Goal: Navigation & Orientation: Find specific page/section

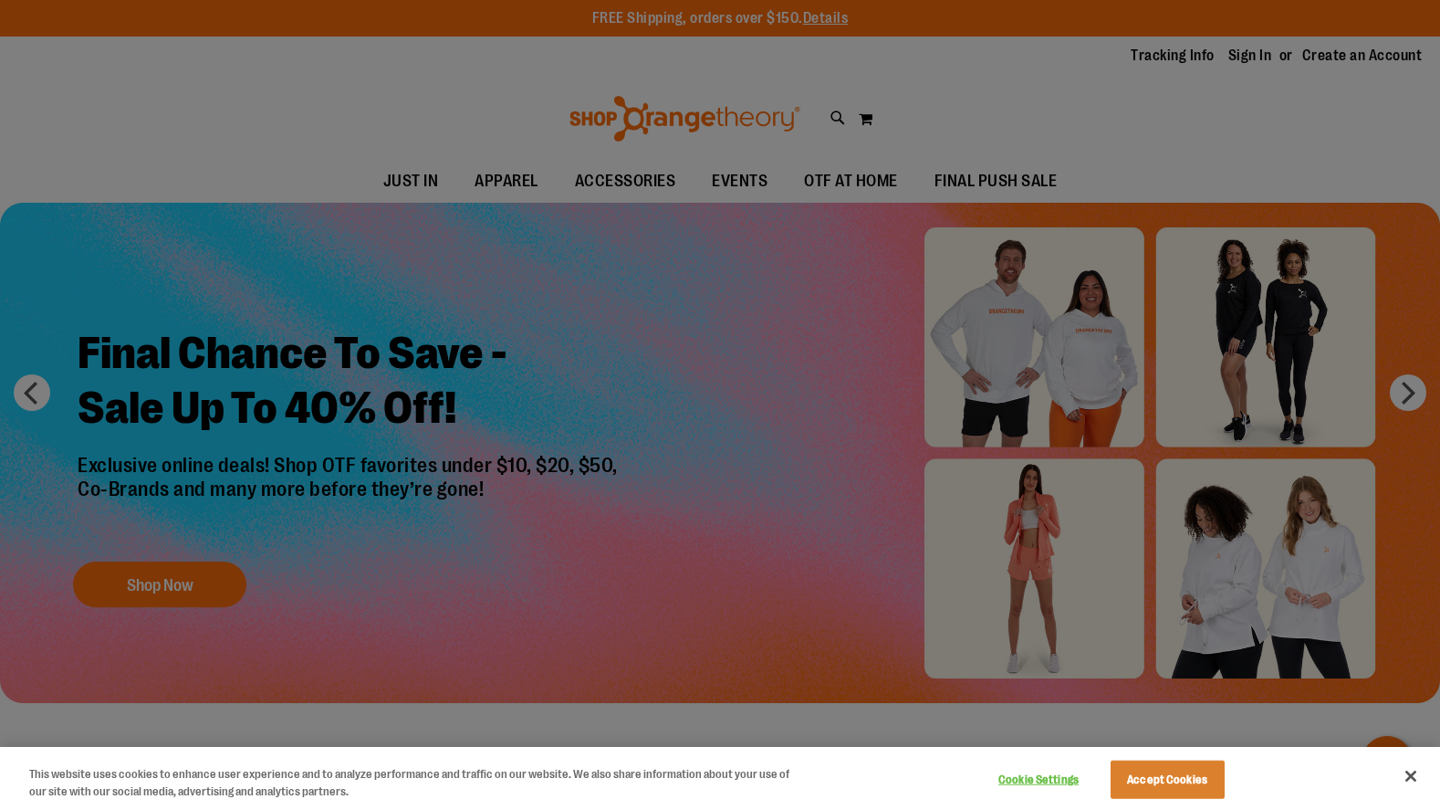
click at [798, 174] on div at bounding box center [720, 405] width 1440 height 810
click at [744, 190] on div at bounding box center [720, 405] width 1440 height 810
click at [1176, 770] on button "Accept Cookies" at bounding box center [1168, 779] width 114 height 38
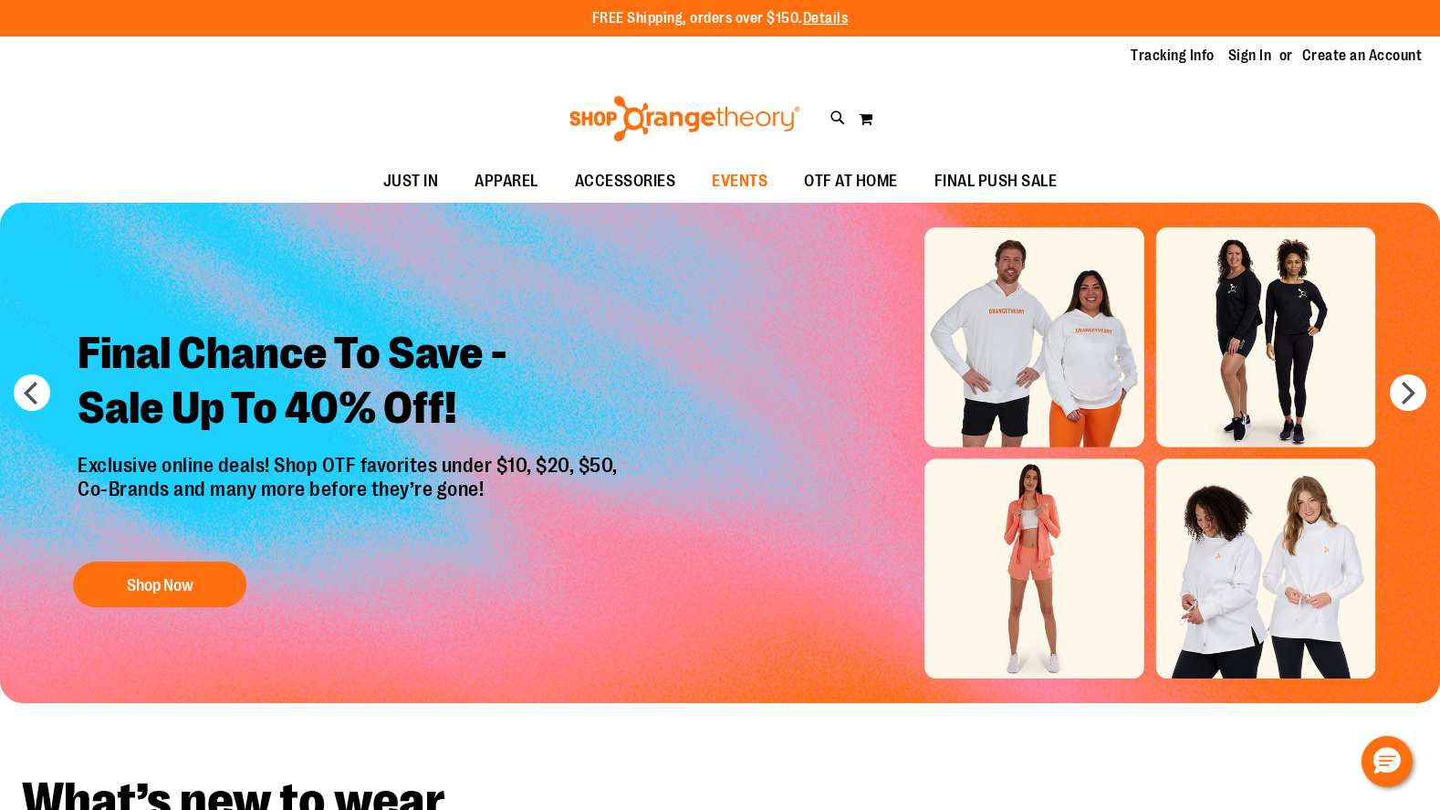
click at [768, 188] on span "EVENTS" at bounding box center [740, 181] width 56 height 41
